Goal: Find specific page/section: Find specific page/section

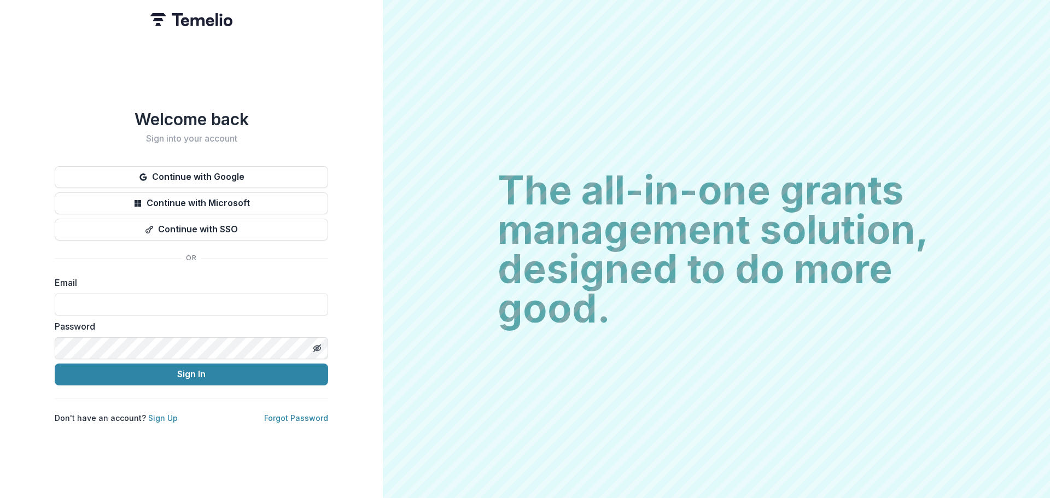
click at [130, 279] on label "Email" at bounding box center [188, 282] width 267 height 13
click at [174, 230] on button "Continue with SSO" at bounding box center [192, 230] width 274 height 22
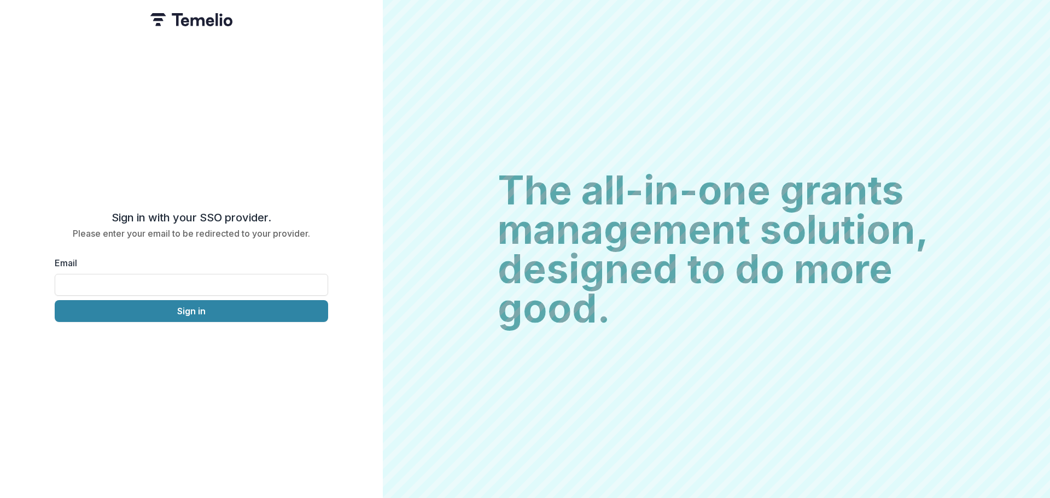
click at [173, 269] on div "Email" at bounding box center [192, 276] width 274 height 39
click at [173, 277] on input "Email" at bounding box center [192, 285] width 274 height 22
type input "**********"
click at [159, 314] on button "Sign in" at bounding box center [192, 311] width 274 height 22
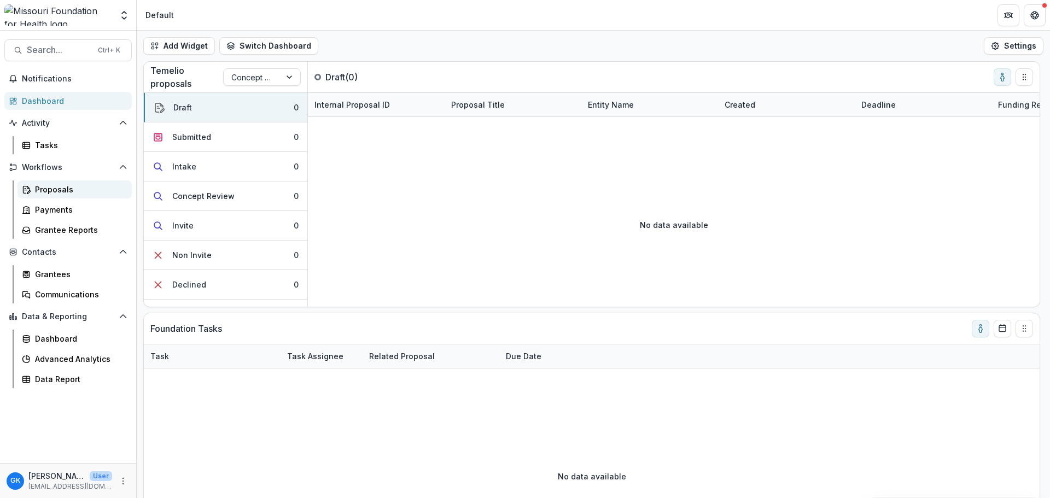
click at [58, 188] on div "Proposals" at bounding box center [79, 189] width 88 height 11
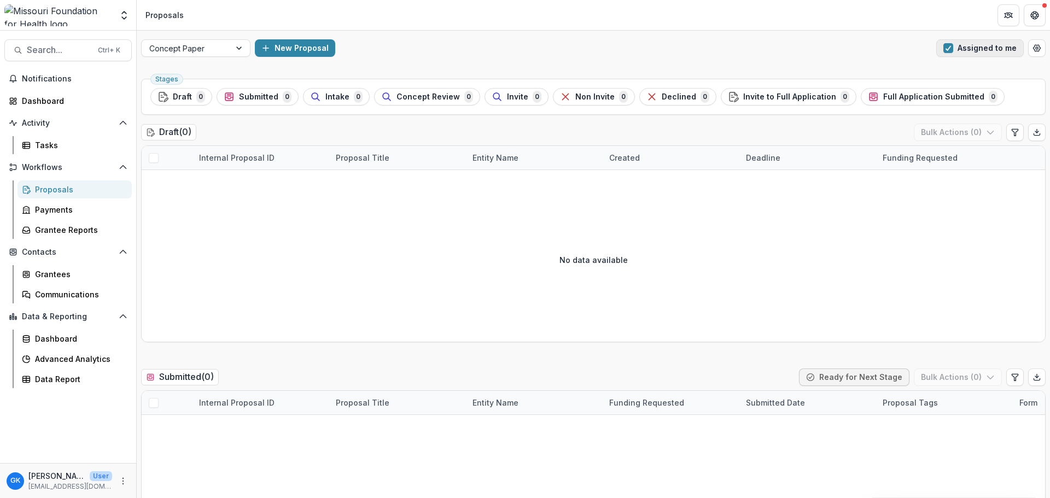
click at [949, 51] on span "button" at bounding box center [949, 48] width 10 height 10
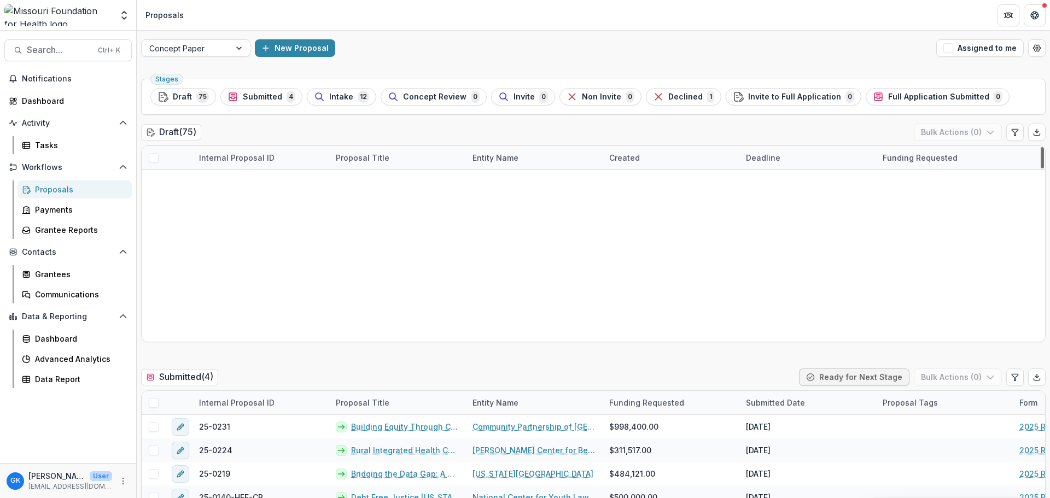
scroll to position [1593, 0]
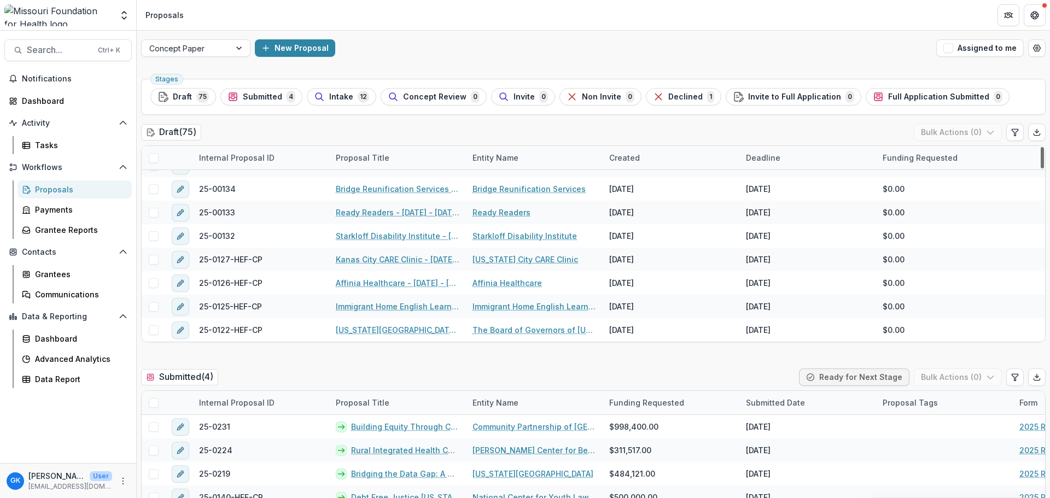
drag, startPoint x: 1039, startPoint y: 165, endPoint x: 1042, endPoint y: 425, distance: 259.9
click at [1042, 169] on div at bounding box center [1042, 157] width 3 height 21
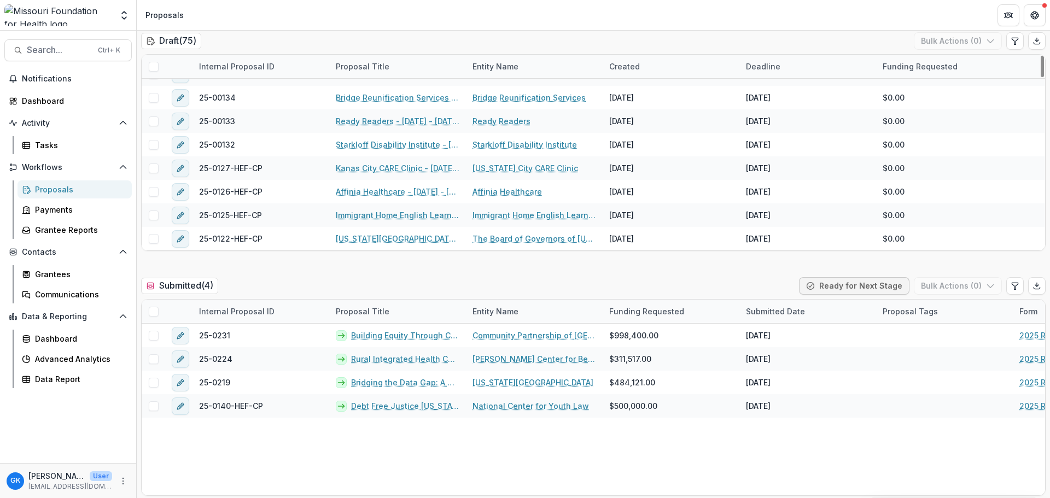
scroll to position [0, 0]
